Goal: Book appointment/travel/reservation

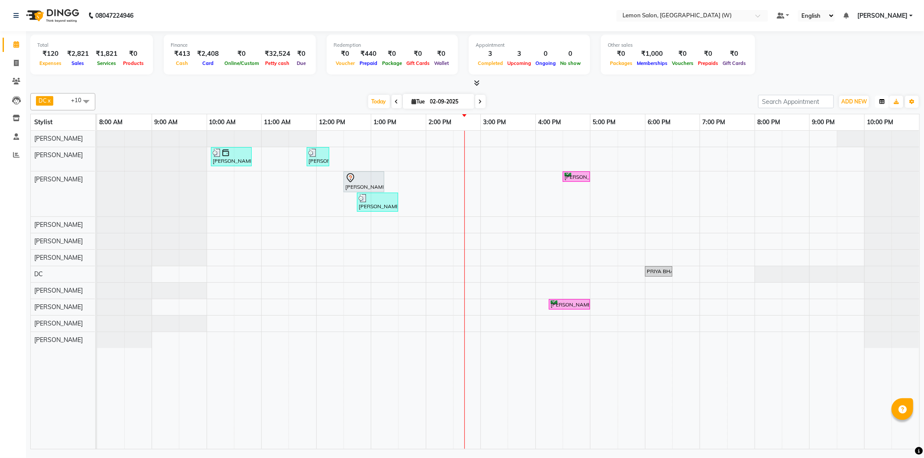
click at [879, 101] on icon "button" at bounding box center [881, 101] width 5 height 5
click at [843, 181] on div "Vertical" at bounding box center [850, 176] width 78 height 11
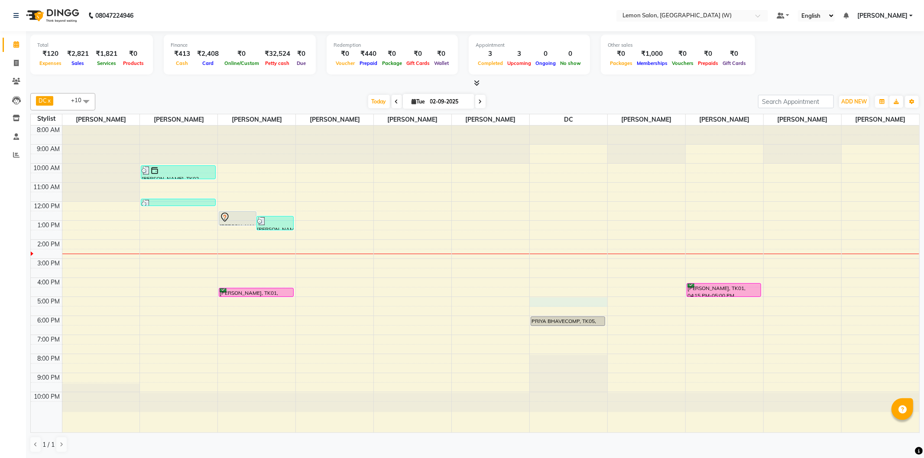
click at [576, 303] on div "8:00 AM 9:00 AM 10:00 AM 11:00 AM 12:00 PM 1:00 PM 2:00 PM 3:00 PM 4:00 PM 5:00…" at bounding box center [475, 279] width 889 height 307
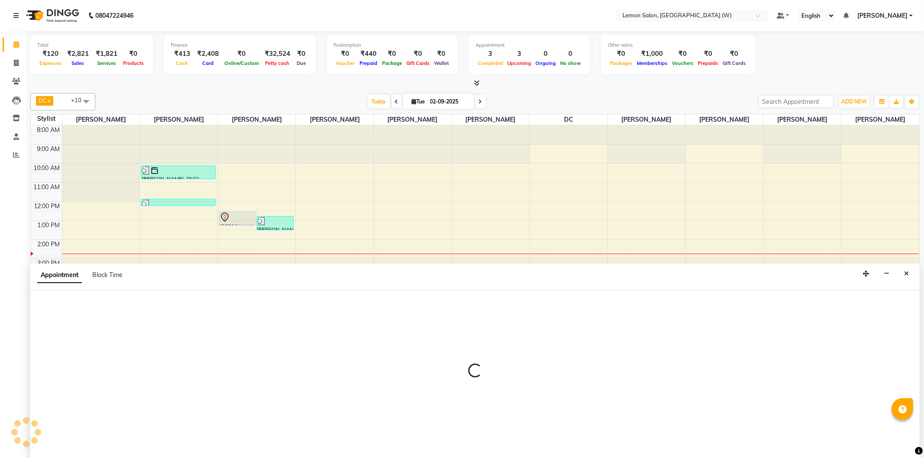
select select "1020"
select select "tentative"
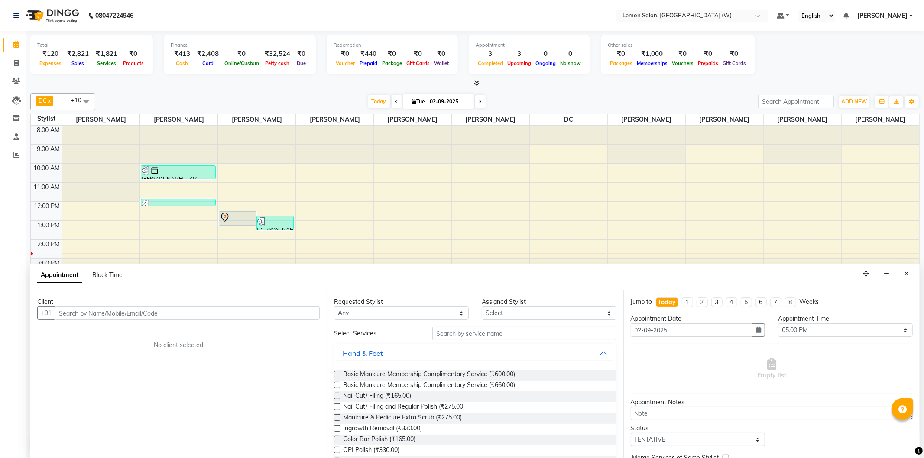
drag, startPoint x: 137, startPoint y: 309, endPoint x: 128, endPoint y: 306, distance: 9.6
click at [128, 308] on input "text" at bounding box center [187, 313] width 265 height 13
type input "9506935166"
click at [313, 309] on span "Add Client" at bounding box center [301, 313] width 29 height 8
select select "22"
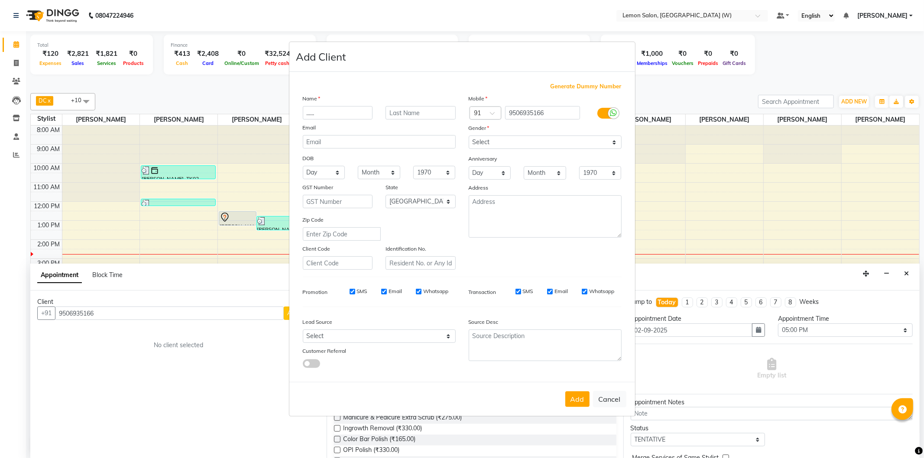
type input "......"
click at [600, 139] on select "Select [DEMOGRAPHIC_DATA] [DEMOGRAPHIC_DATA] Other Prefer Not To Say" at bounding box center [545, 142] width 153 height 13
select select "[DEMOGRAPHIC_DATA]"
click at [469, 136] on select "Select [DEMOGRAPHIC_DATA] [DEMOGRAPHIC_DATA] Other Prefer Not To Say" at bounding box center [545, 142] width 153 height 13
click at [572, 399] on button "Add" at bounding box center [577, 400] width 24 height 16
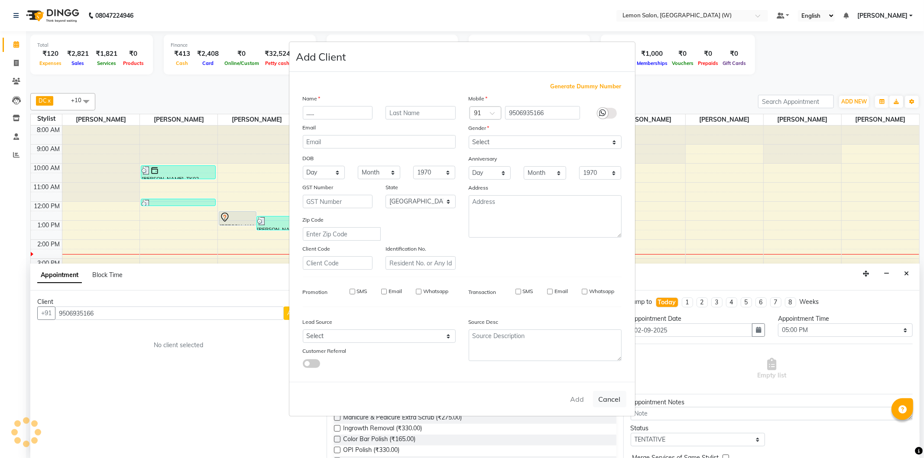
select select
select select "null"
select select
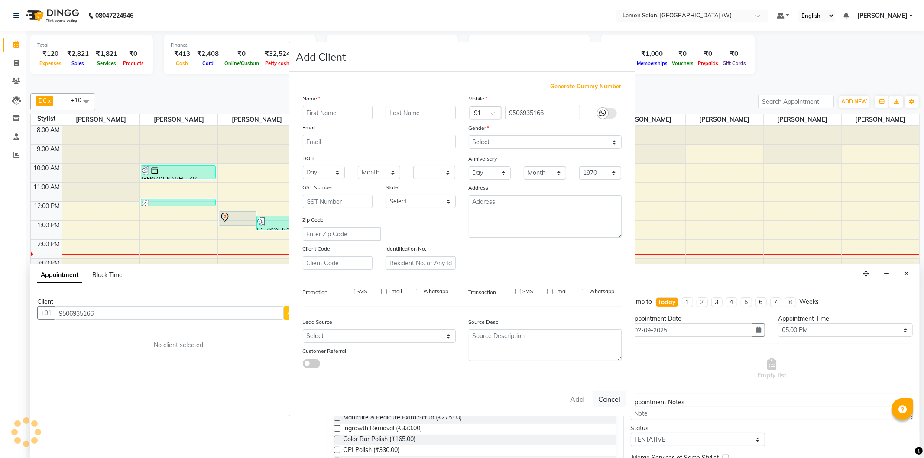
select select
checkbox input "false"
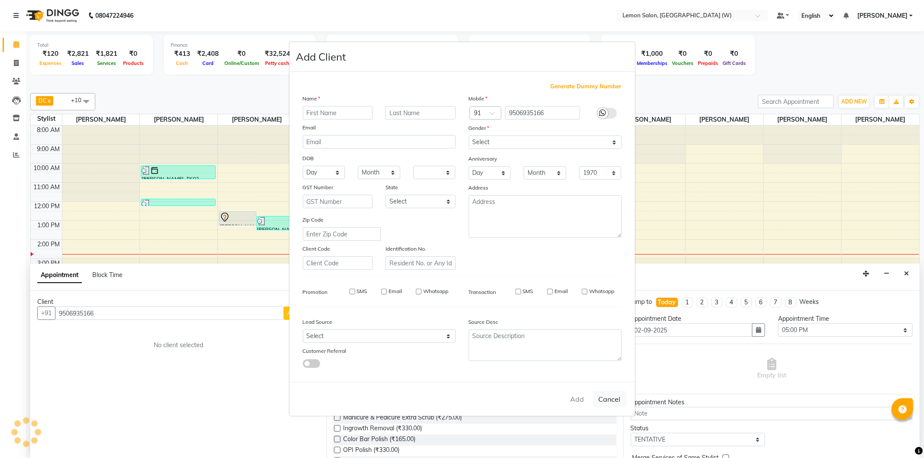
checkbox input "false"
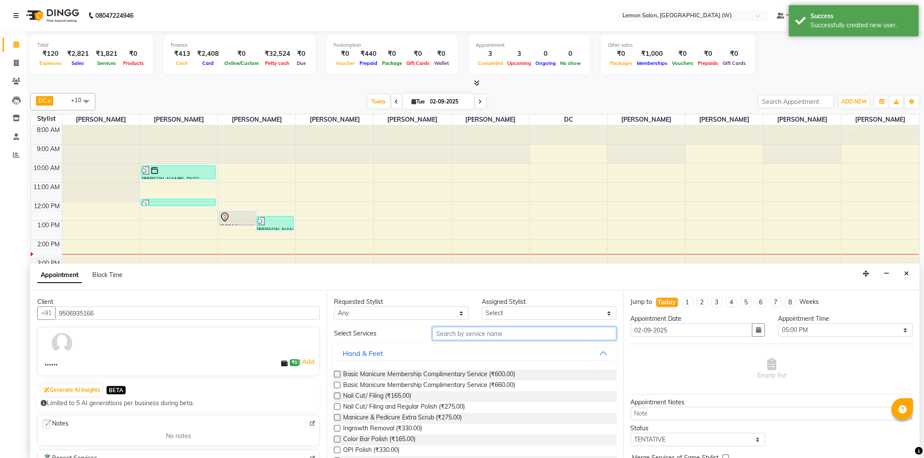
click at [512, 331] on input "text" at bounding box center [524, 333] width 184 height 13
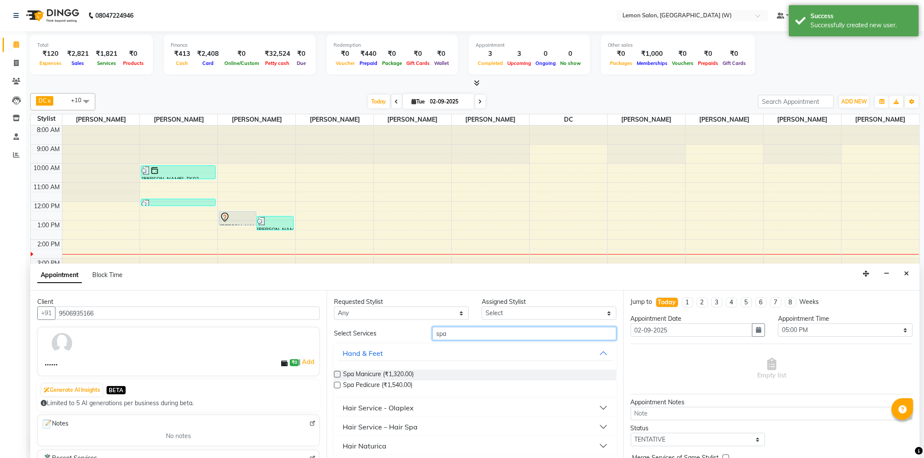
type input "spa"
click at [500, 403] on button "Hair Service - Olaplex" at bounding box center [474, 408] width 275 height 16
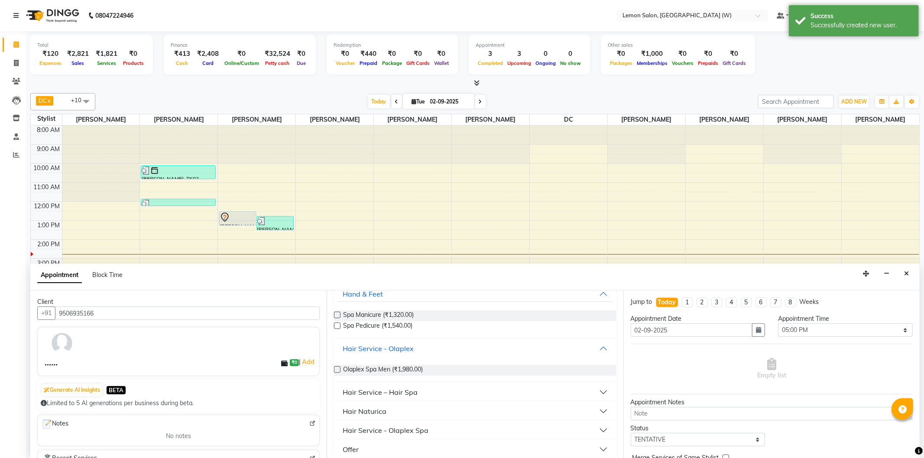
scroll to position [66, 0]
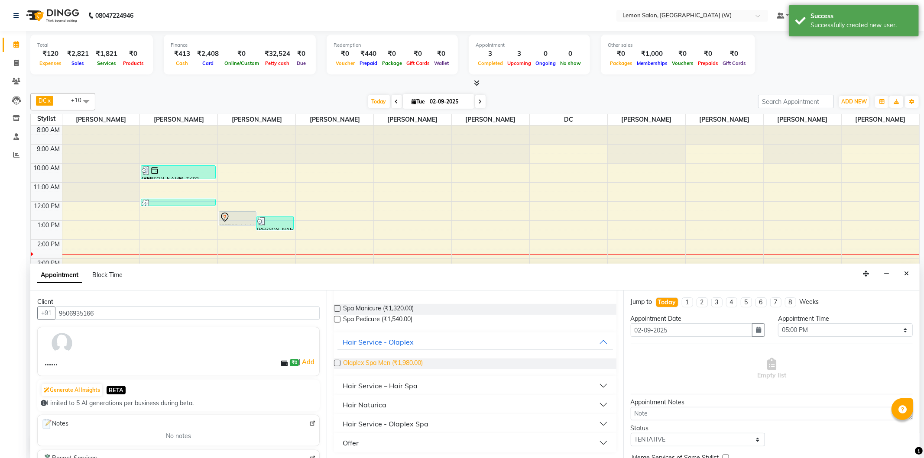
click at [413, 362] on span "Olaplex Spa Men (₹1,980.00)" at bounding box center [383, 364] width 80 height 11
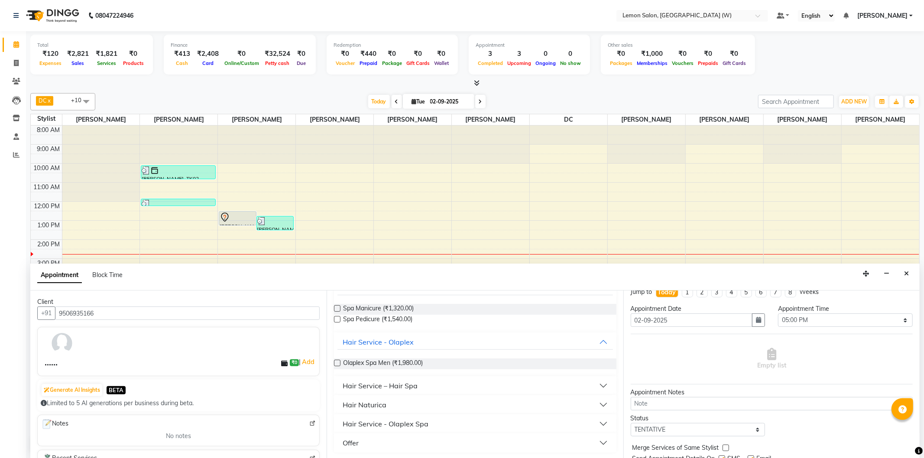
scroll to position [0, 0]
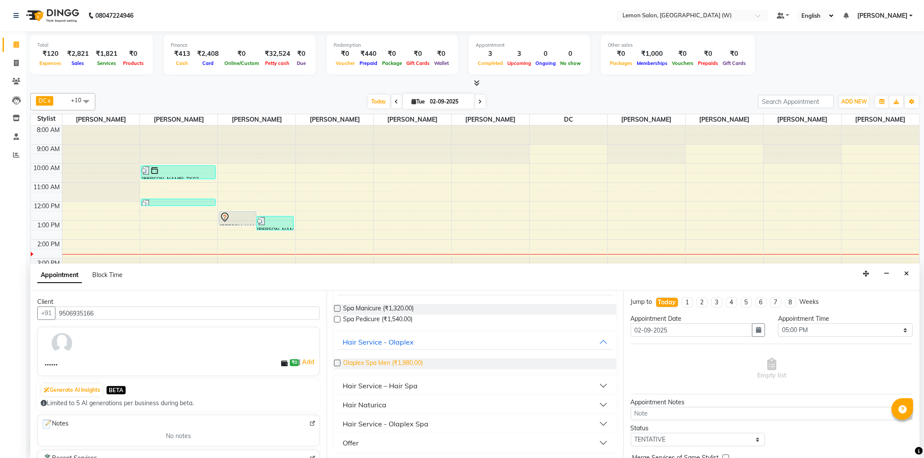
click at [400, 360] on span "Olaplex Spa Men (₹1,980.00)" at bounding box center [383, 364] width 80 height 11
click at [403, 363] on span "Olaplex Spa Men (₹1,980.00)" at bounding box center [383, 364] width 80 height 11
drag, startPoint x: 373, startPoint y: 353, endPoint x: 370, endPoint y: 357, distance: 4.9
click at [371, 353] on div "Olaplex Spa Men (₹1,980.00)" at bounding box center [475, 364] width 282 height 25
click at [370, 360] on span "Olaplex Spa Men (₹1,980.00)" at bounding box center [383, 364] width 80 height 11
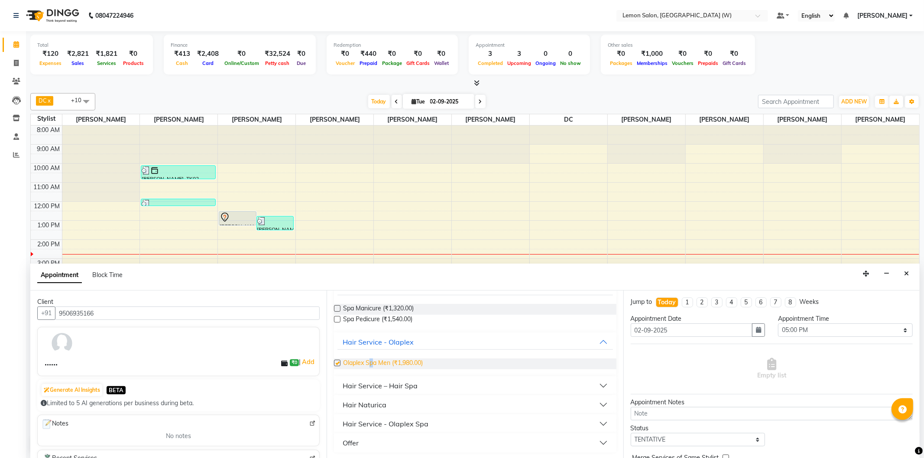
click at [370, 360] on span "Olaplex Spa Men (₹1,980.00)" at bounding box center [383, 364] width 80 height 11
click at [370, 361] on span "Olaplex Spa Men (₹1,980.00)" at bounding box center [383, 364] width 80 height 11
checkbox input "false"
click at [403, 391] on div "Hair Service – Hair Spa" at bounding box center [380, 386] width 75 height 10
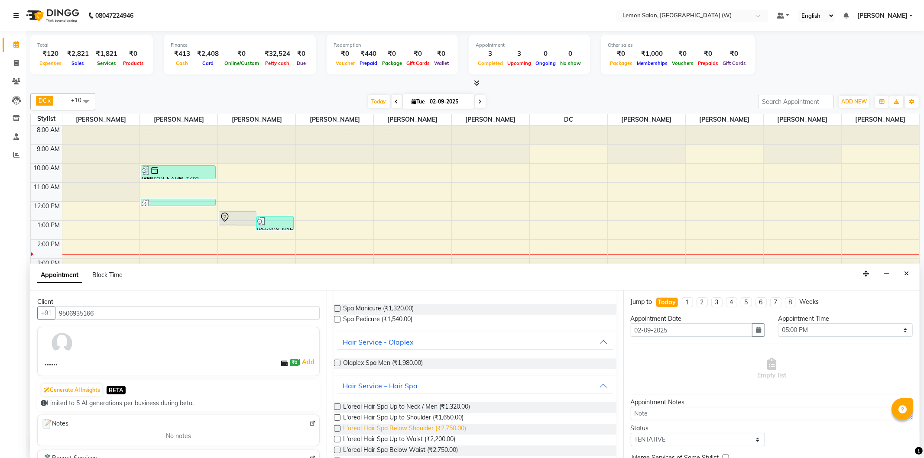
click at [416, 430] on span "L'oreal Hair Spa Below Shoulder (₹2,750.00)" at bounding box center [404, 429] width 123 height 11
checkbox input "false"
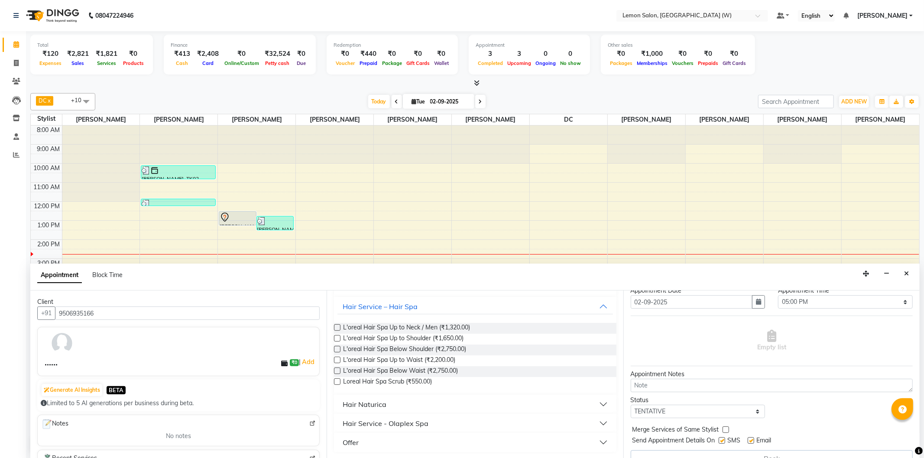
scroll to position [44, 0]
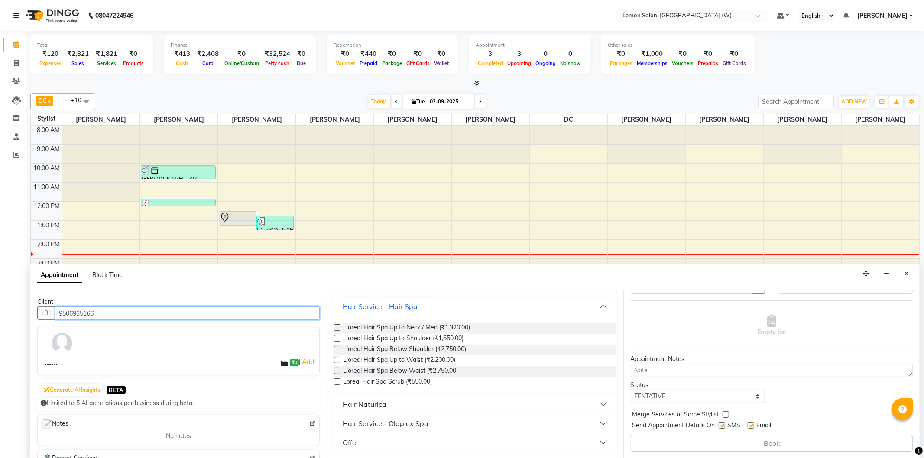
click at [118, 317] on input "9506935166" at bounding box center [187, 313] width 265 height 13
click at [117, 317] on input "9506935166" at bounding box center [187, 313] width 265 height 13
click at [116, 316] on input "9506935166" at bounding box center [187, 313] width 265 height 13
click at [115, 316] on input "9506935166" at bounding box center [187, 313] width 265 height 13
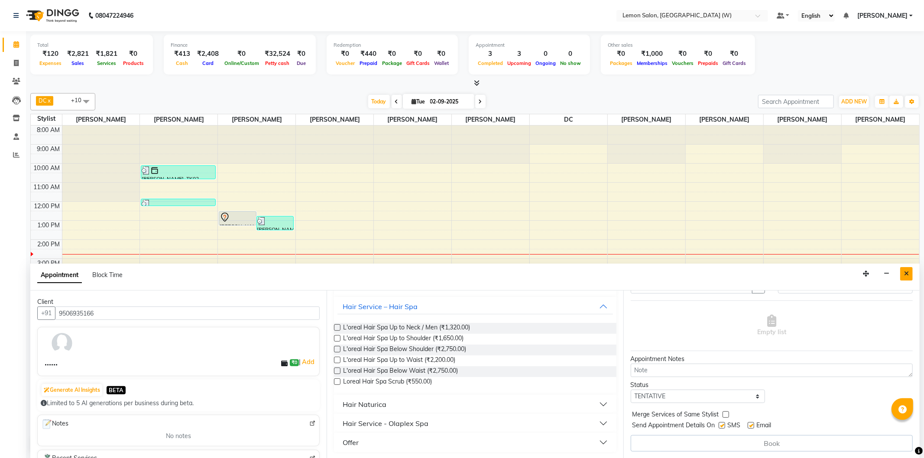
click at [908, 275] on icon "Close" at bounding box center [906, 274] width 5 height 6
